Goal: Information Seeking & Learning: Check status

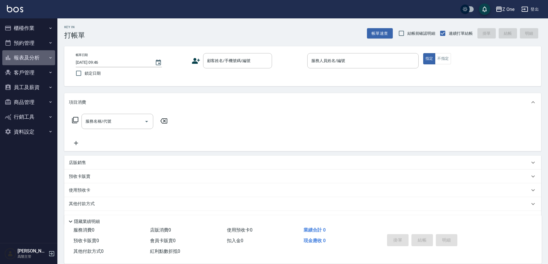
click at [20, 61] on button "報表及分析" at bounding box center [28, 57] width 53 height 15
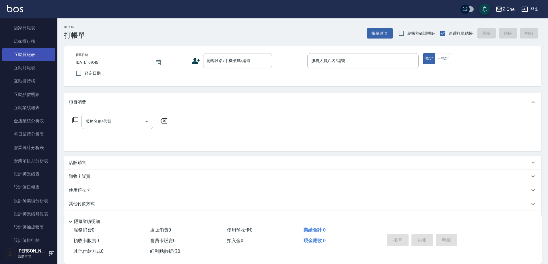
scroll to position [86, 0]
click at [26, 187] on link "設計師日報表" at bounding box center [28, 186] width 53 height 13
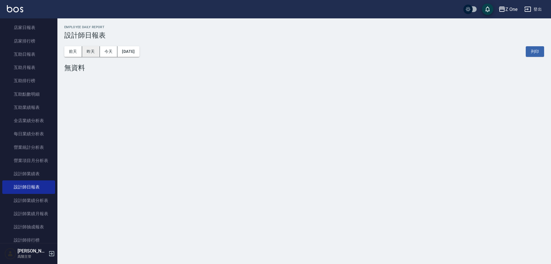
click at [86, 49] on button "昨天" at bounding box center [91, 51] width 18 height 11
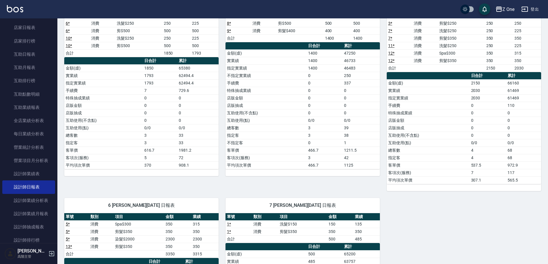
scroll to position [86, 0]
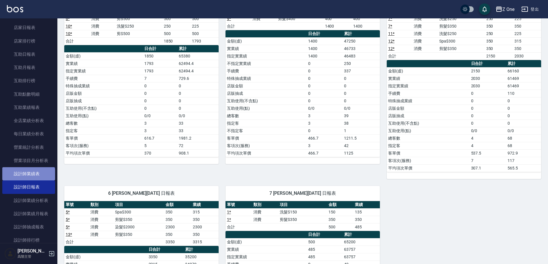
click at [28, 175] on link "設計師業績表" at bounding box center [28, 173] width 53 height 13
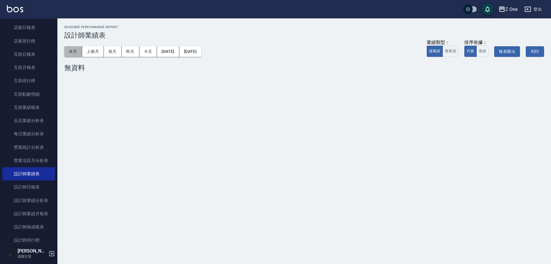
click at [76, 48] on button "本月" at bounding box center [73, 51] width 18 height 11
